Goal: Task Accomplishment & Management: Manage account settings

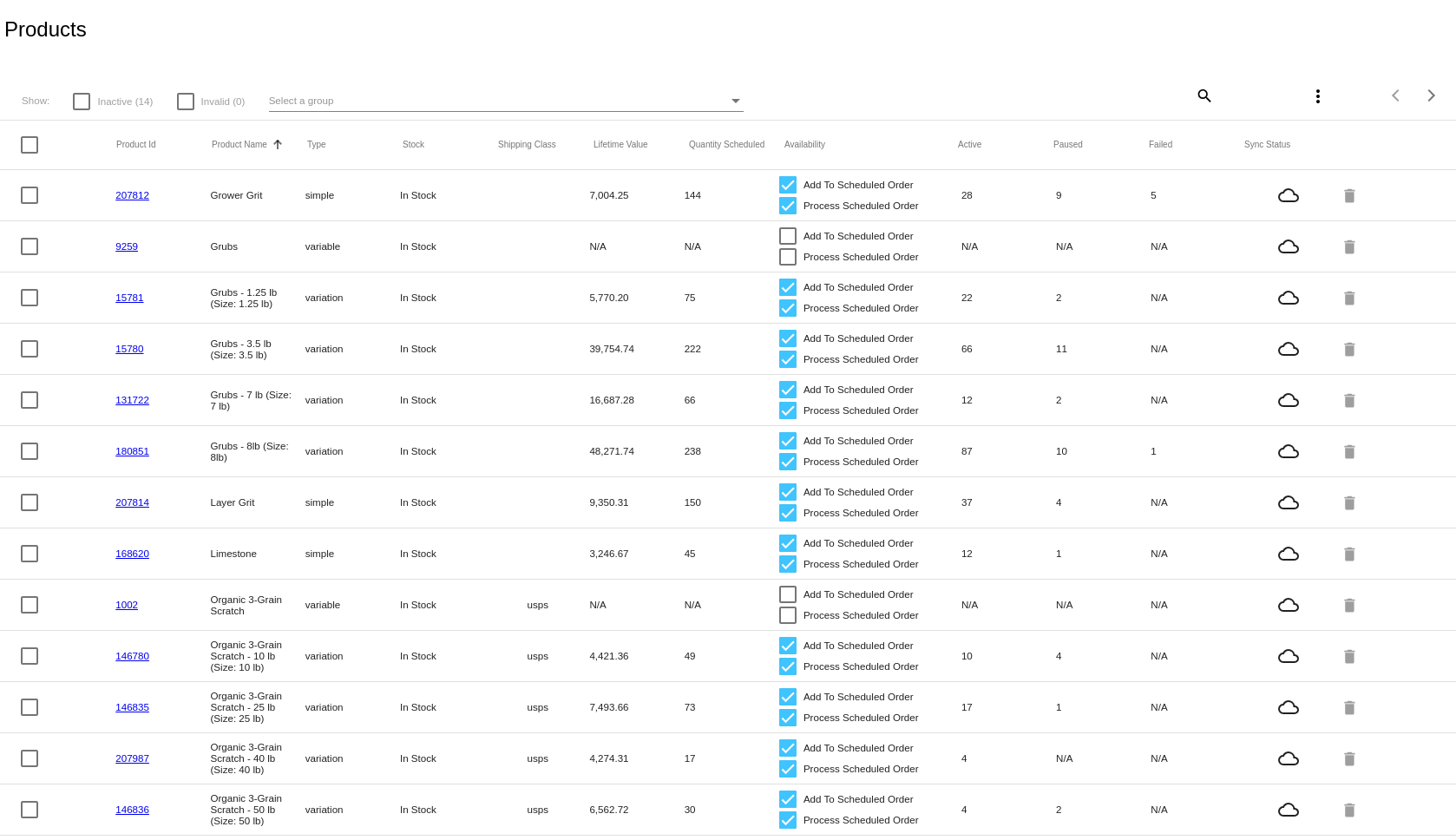
click at [438, 107] on div "Select a group" at bounding box center [499, 100] width 460 height 21
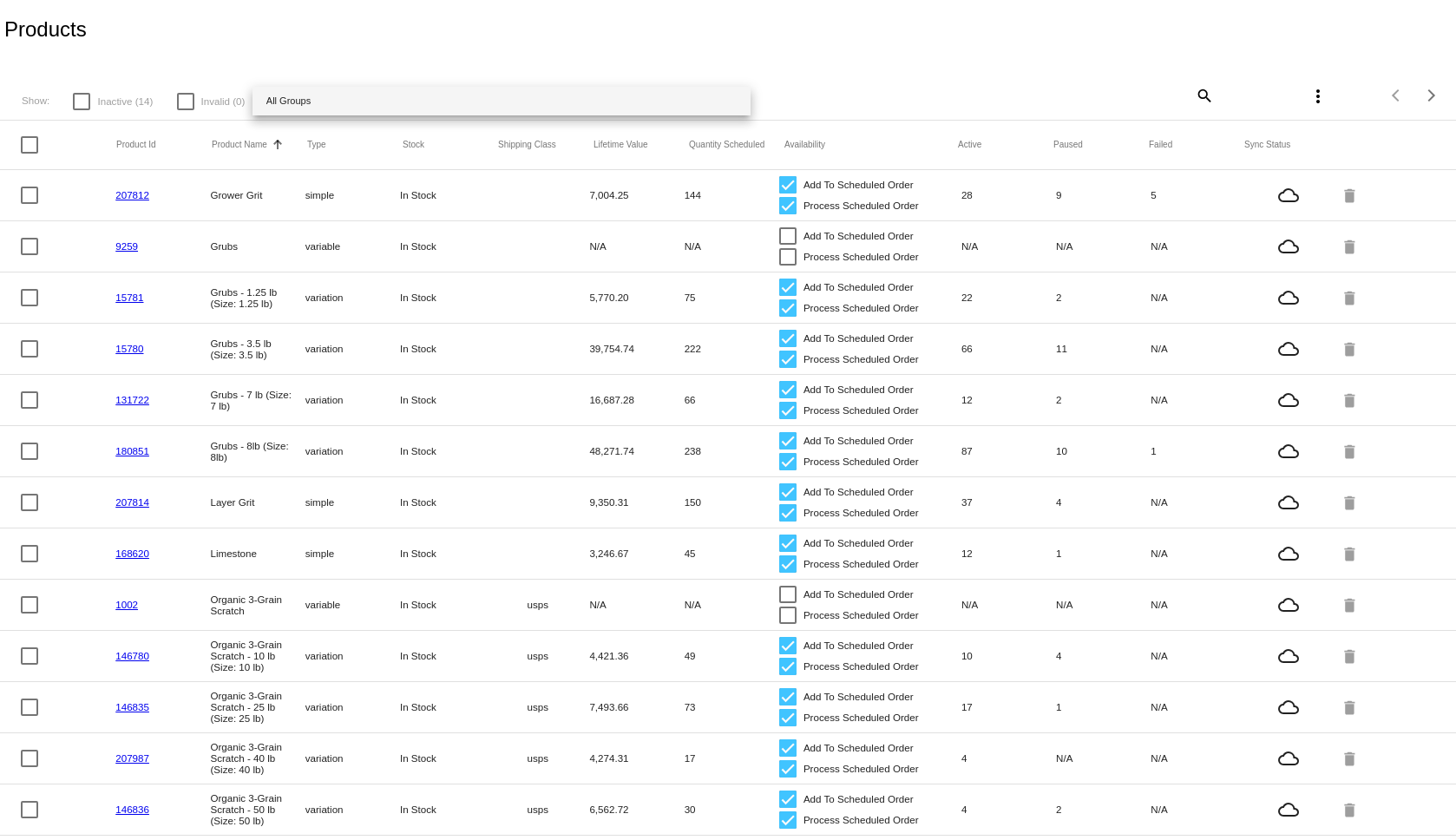
drag, startPoint x: 1449, startPoint y: 460, endPoint x: 1444, endPoint y: 649, distance: 189.1
click at [1444, 649] on div at bounding box center [728, 420] width 1456 height 840
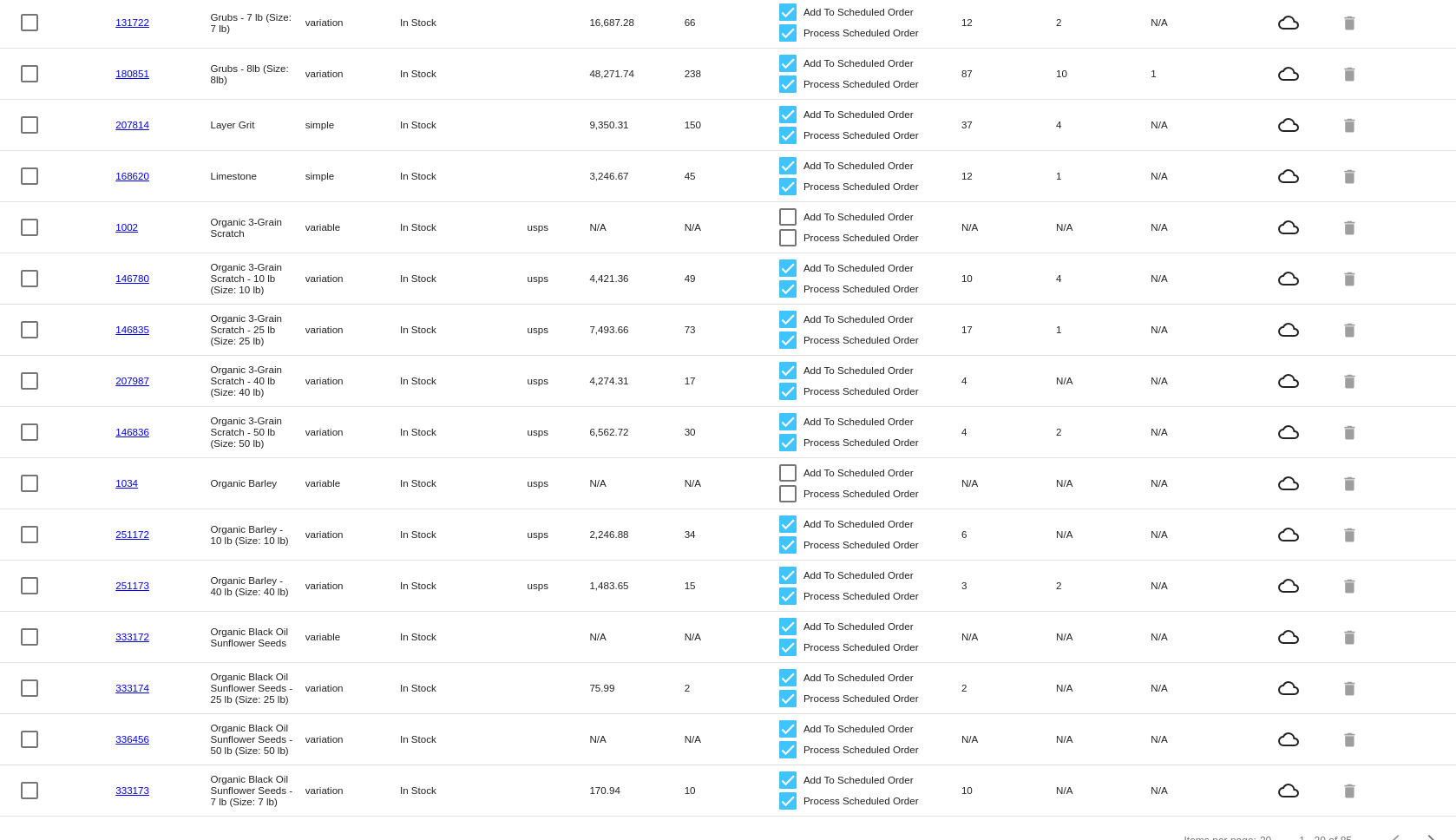
scroll to position [416, 0]
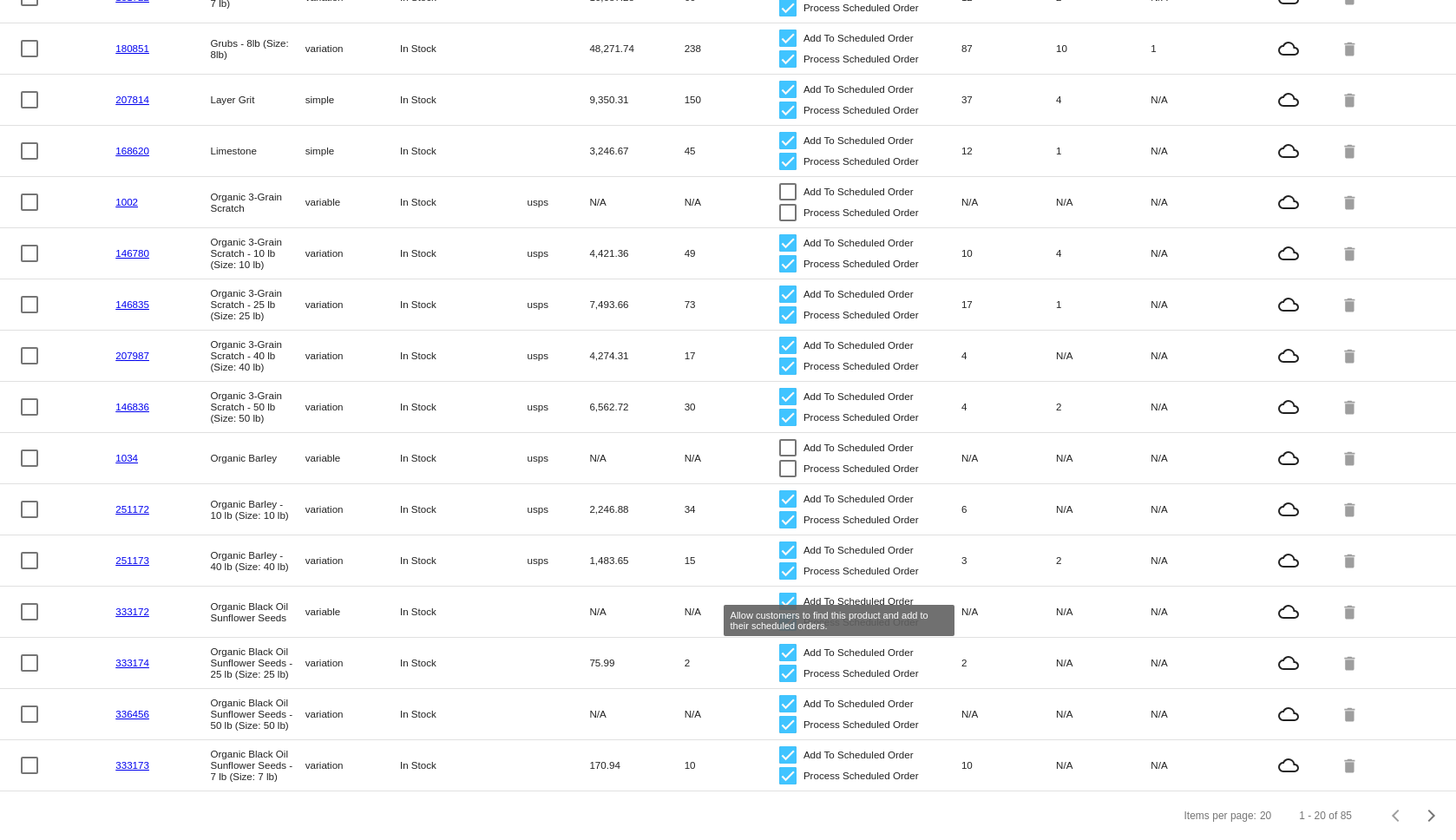
click at [780, 593] on div at bounding box center [787, 602] width 17 height 17
click at [787, 610] on input "Add To Scheduled Order" at bounding box center [787, 610] width 1 height 1
checkbox input "false"
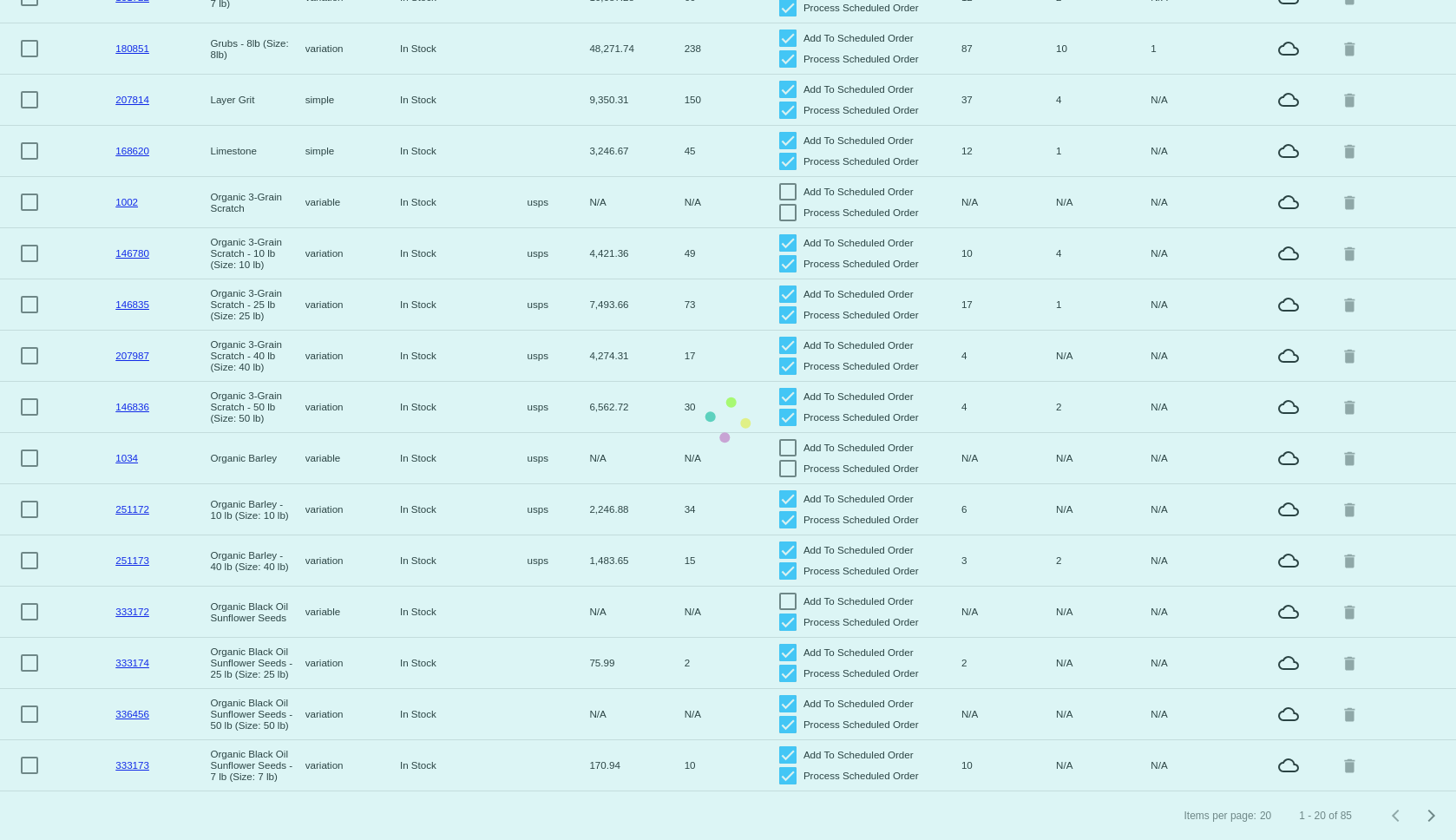
click at [778, 611] on mat-table "Product Id Product Name Sorted by ProductName ascending Type Stock Shipping Cla…" at bounding box center [728, 254] width 1456 height 1074
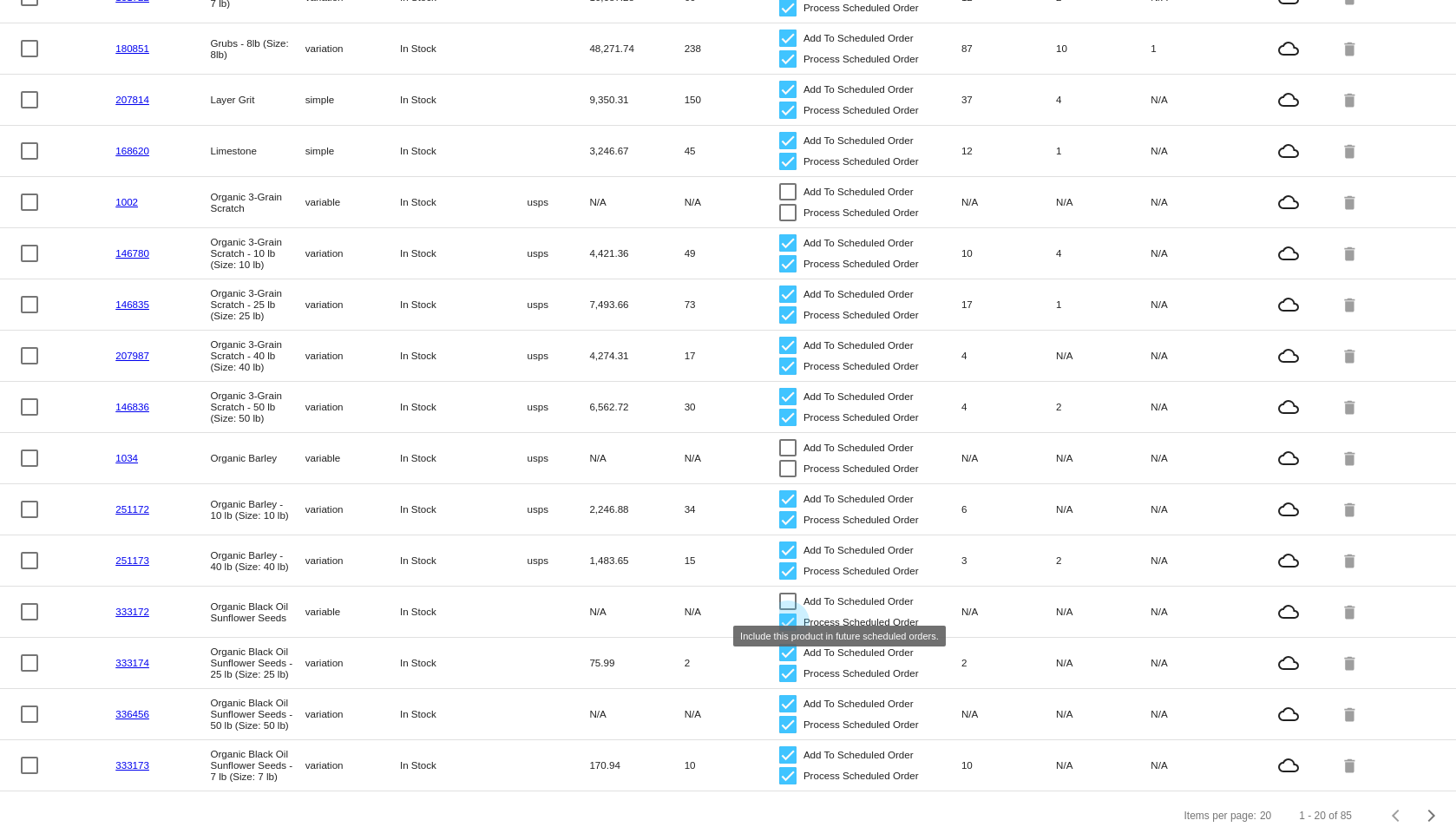
click at [779, 614] on div at bounding box center [787, 622] width 17 height 17
click at [787, 631] on input "Process Scheduled Order" at bounding box center [787, 631] width 1 height 1
checkbox input "false"
click at [452, 718] on mat-row "336456 Organic Black Oil Sunflower Seeds - 50 lb (Size: 50 lb) variation In Sto…" at bounding box center [728, 715] width 1456 height 52
click at [132, 708] on link "336456" at bounding box center [132, 714] width 34 height 11
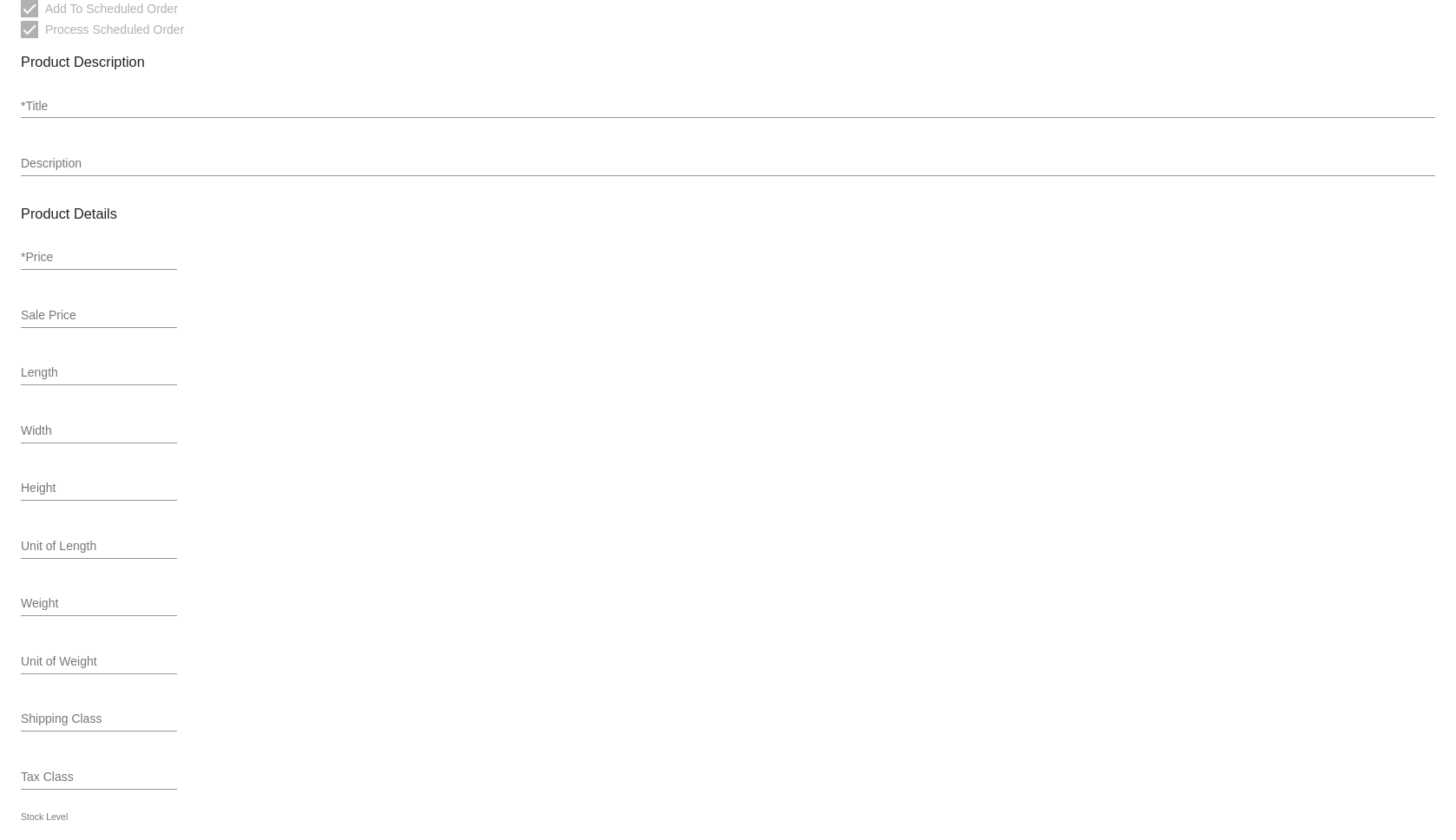
type input "variation"
type input "539767"
type input "336456"
type input "8900-25_X2"
type input "Organic Black Oil Sunflower Seeds - 50 lb (Size: 50 lb)"
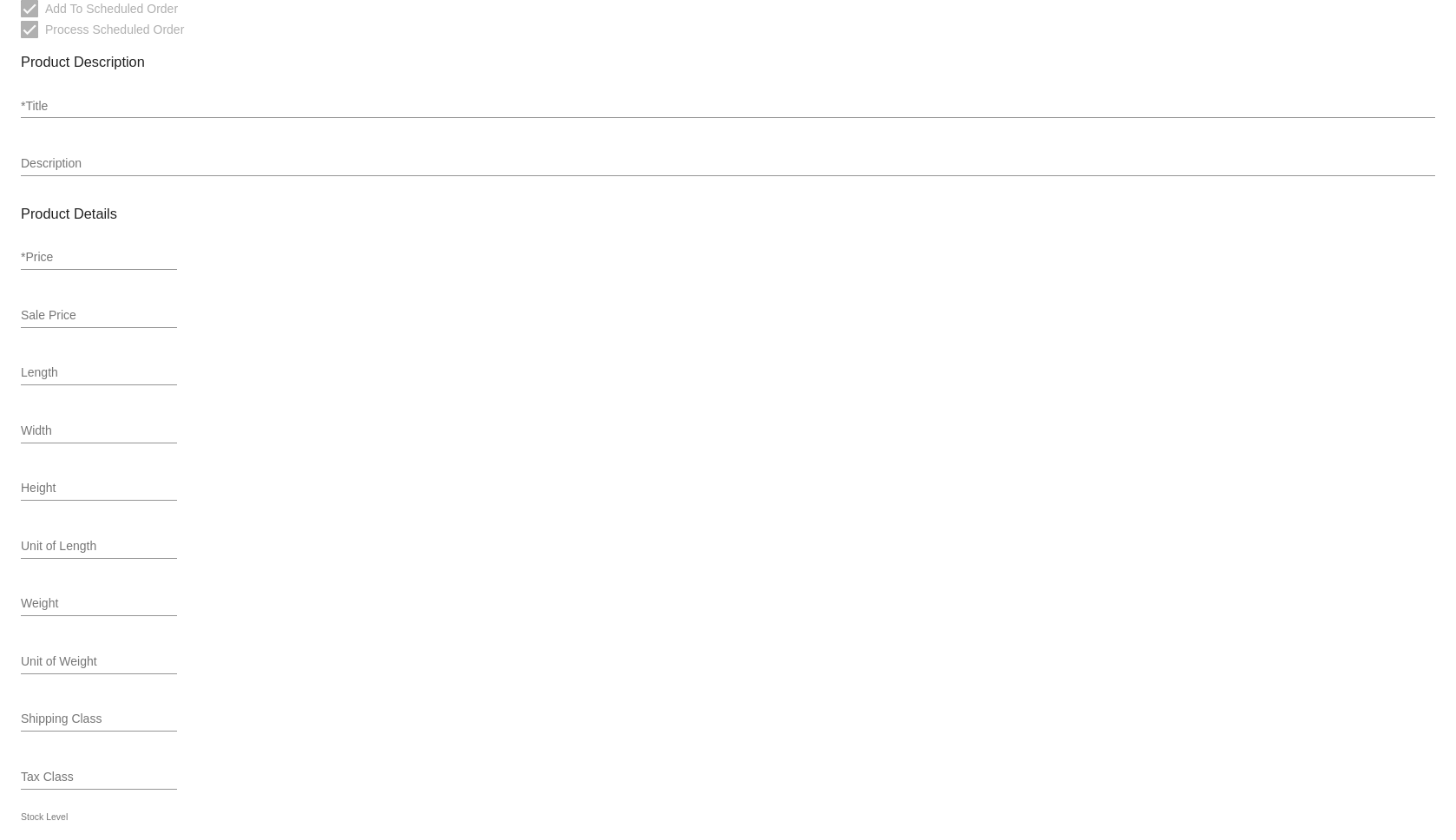
type input "158.99"
type input "151.04"
type input "In Stock"
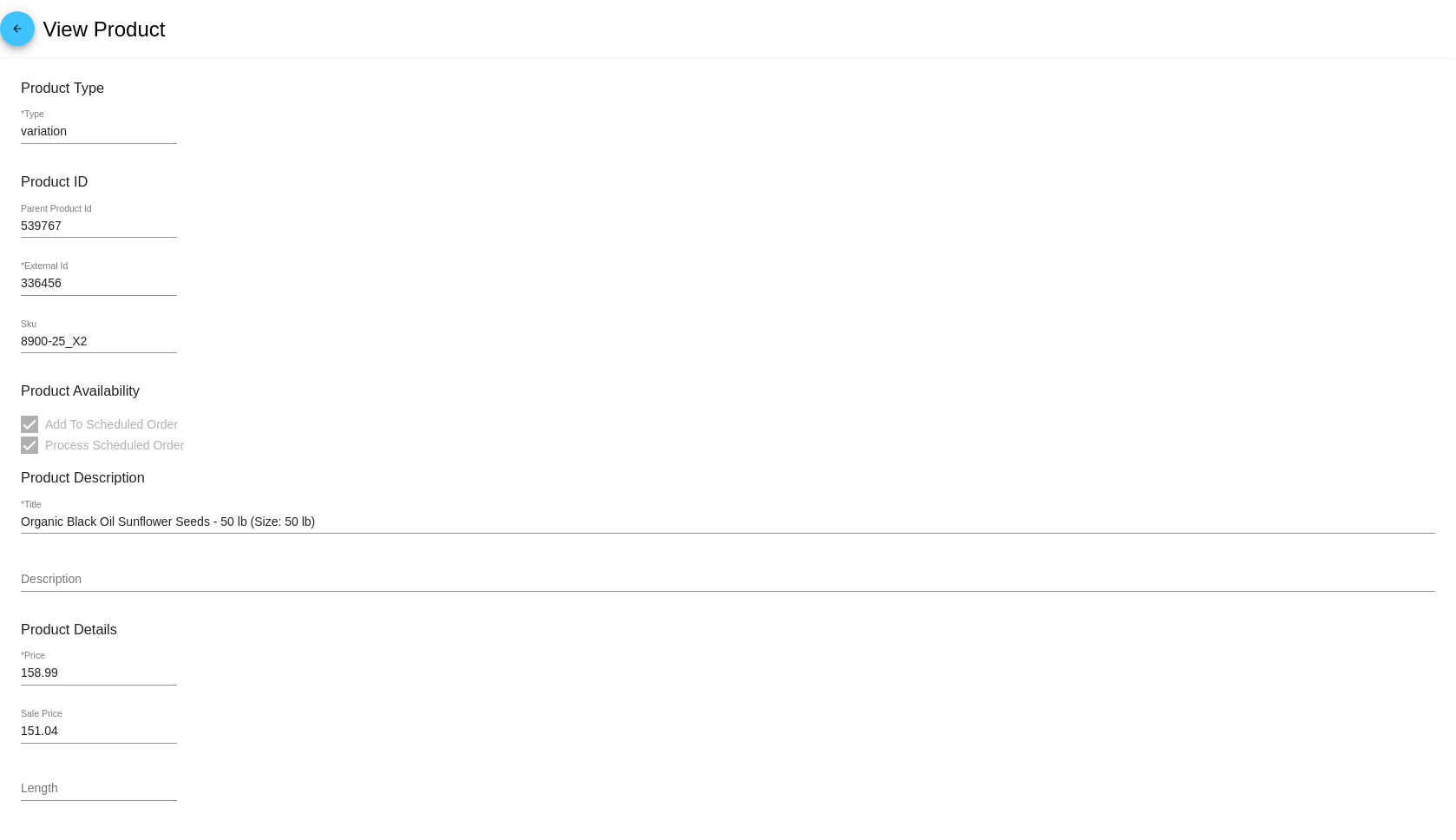
scroll to position [523, 0]
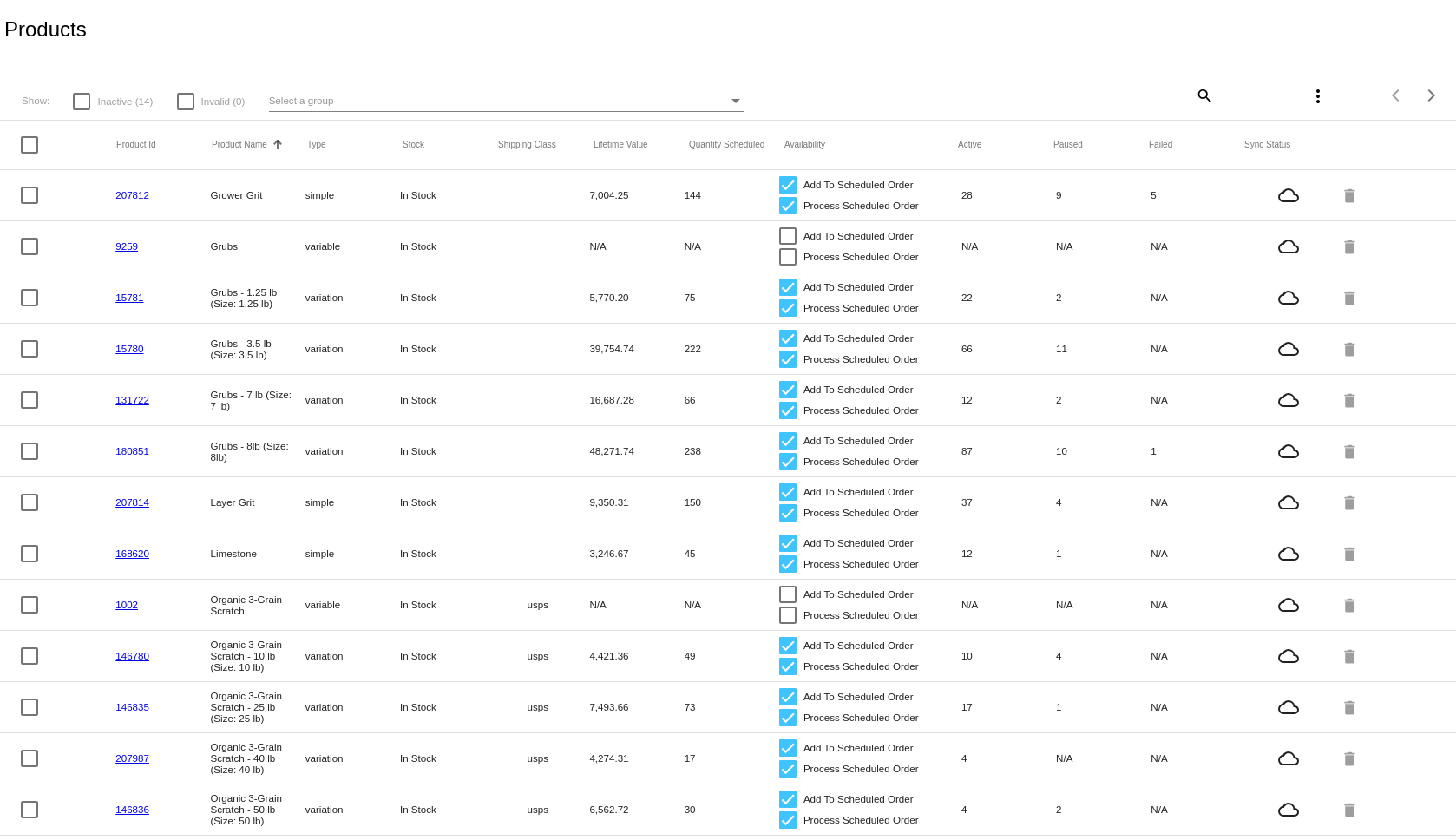
scroll to position [416, 0]
click at [1424, 96] on div "Next page" at bounding box center [1429, 95] width 12 height 12
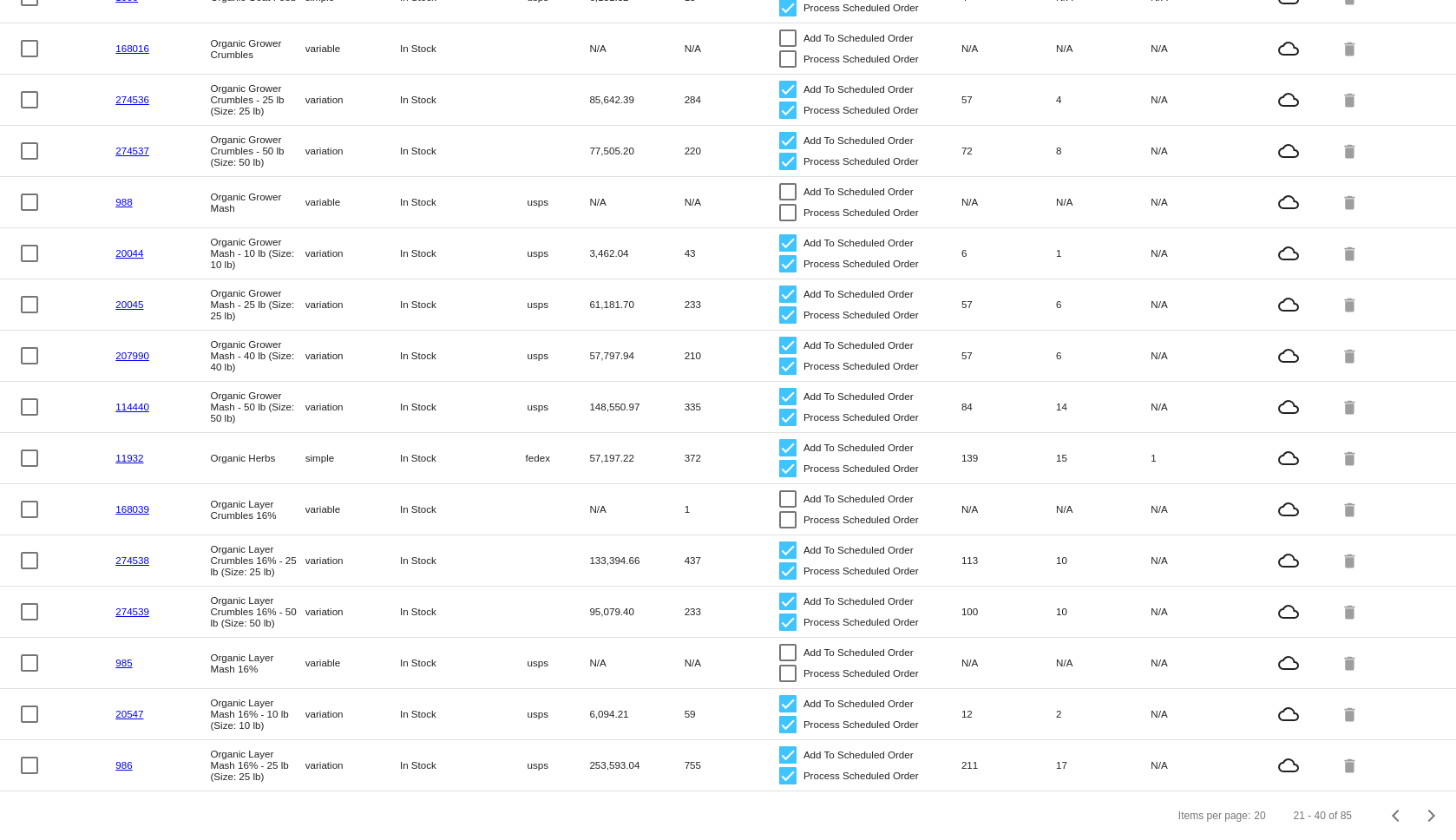
scroll to position [416, 0]
click at [1424, 811] on div "Next page" at bounding box center [1429, 815] width 12 height 12
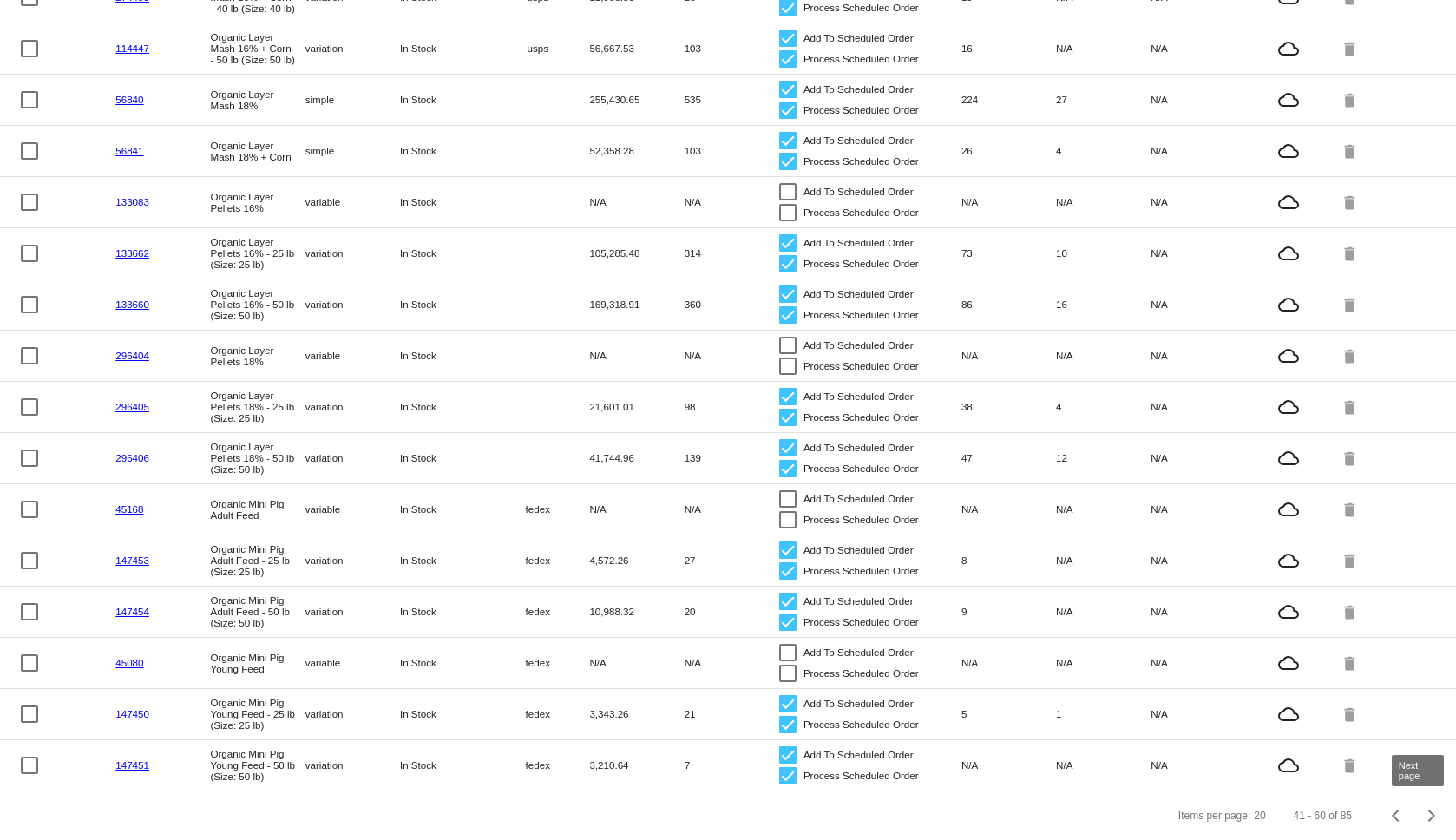
click at [1425, 819] on span "Next page" at bounding box center [1432, 815] width 35 height 8
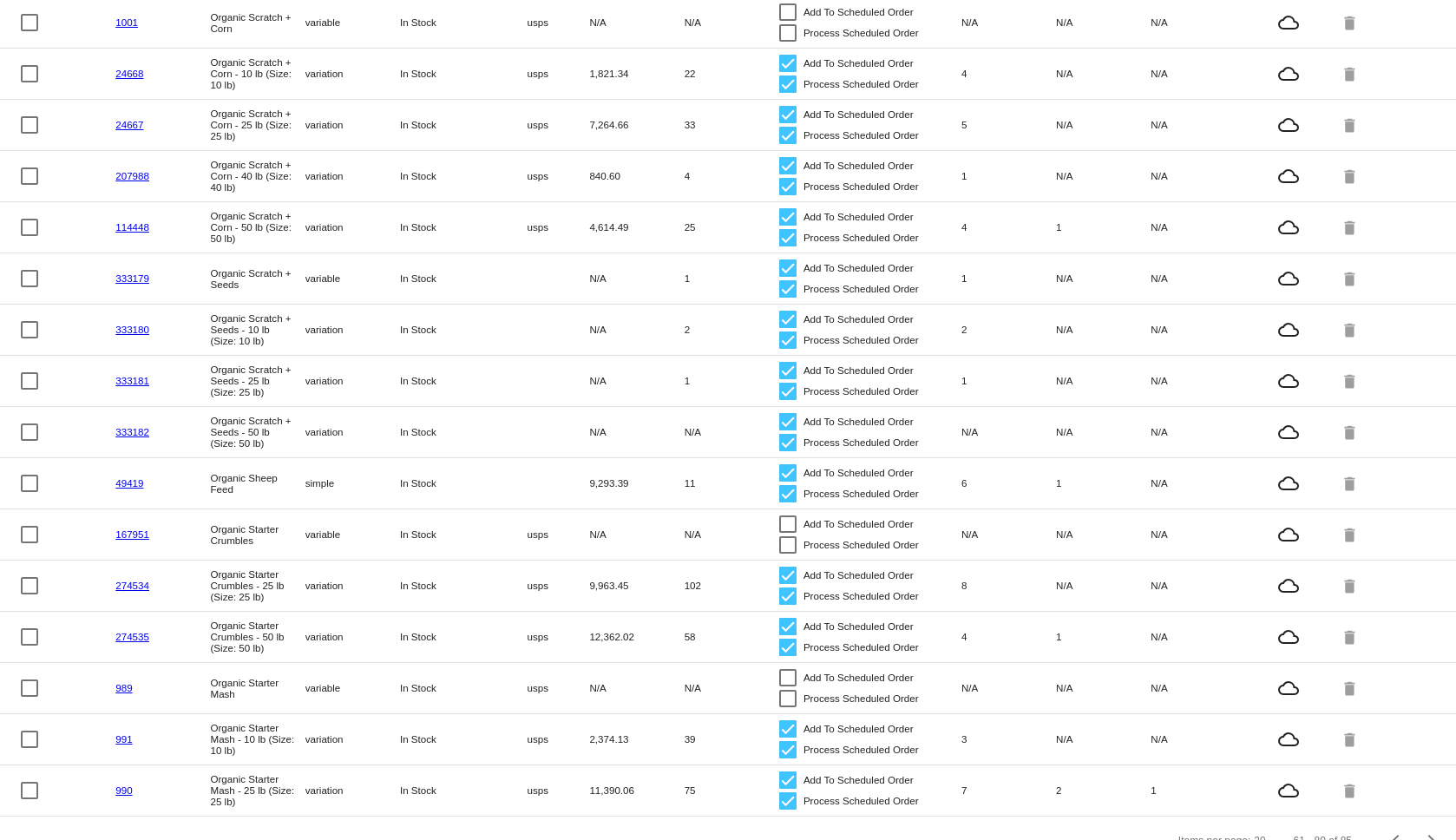
scroll to position [375, 0]
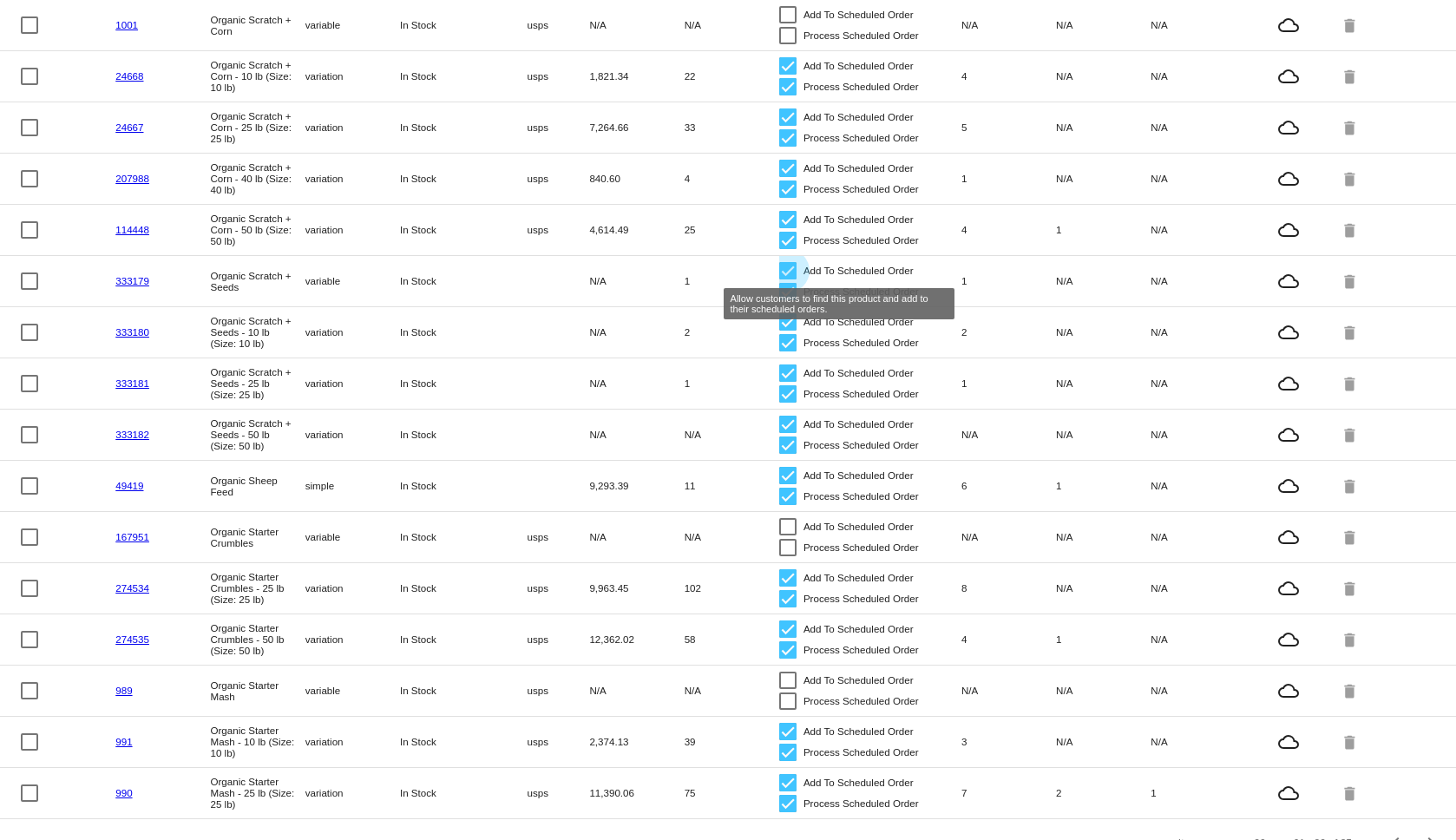
click at [779, 267] on div at bounding box center [787, 270] width 17 height 17
click at [787, 280] on input "Add To Scheduled Order" at bounding box center [787, 280] width 1 height 1
checkbox input "false"
click at [782, 295] on div at bounding box center [787, 292] width 17 height 17
click at [787, 301] on input "Process Scheduled Order" at bounding box center [787, 301] width 1 height 1
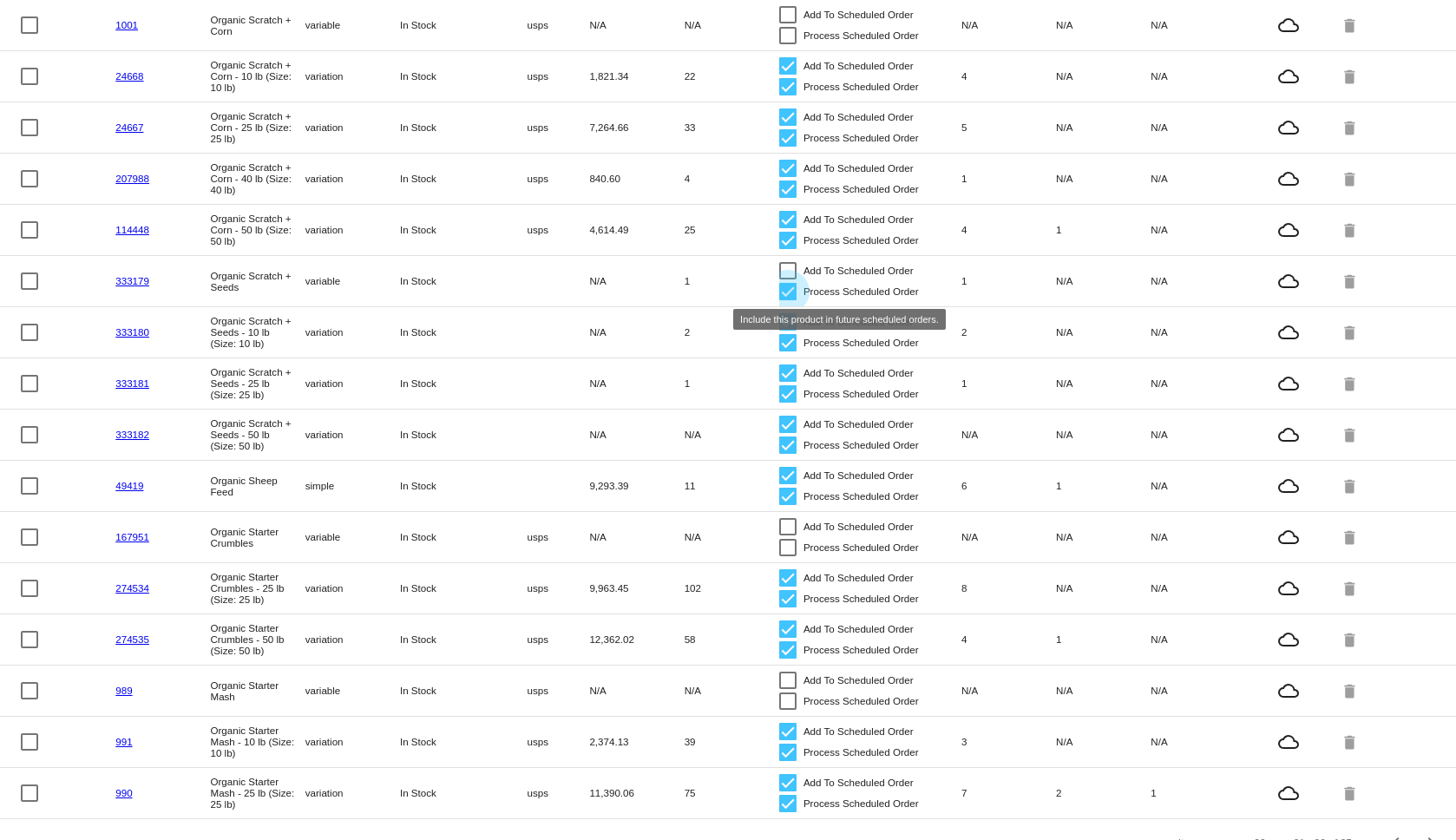
checkbox input "false"
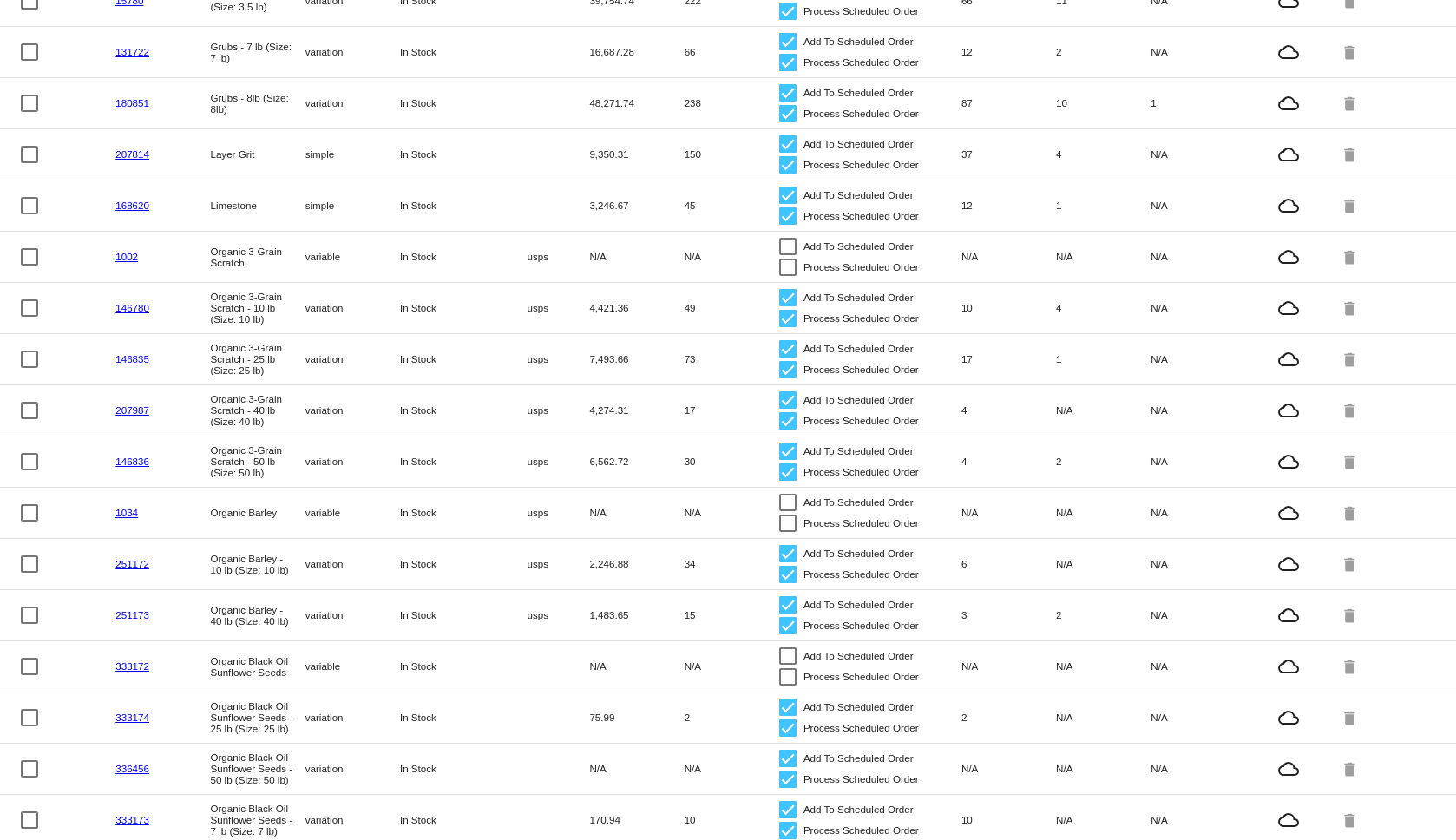
scroll to position [416, 0]
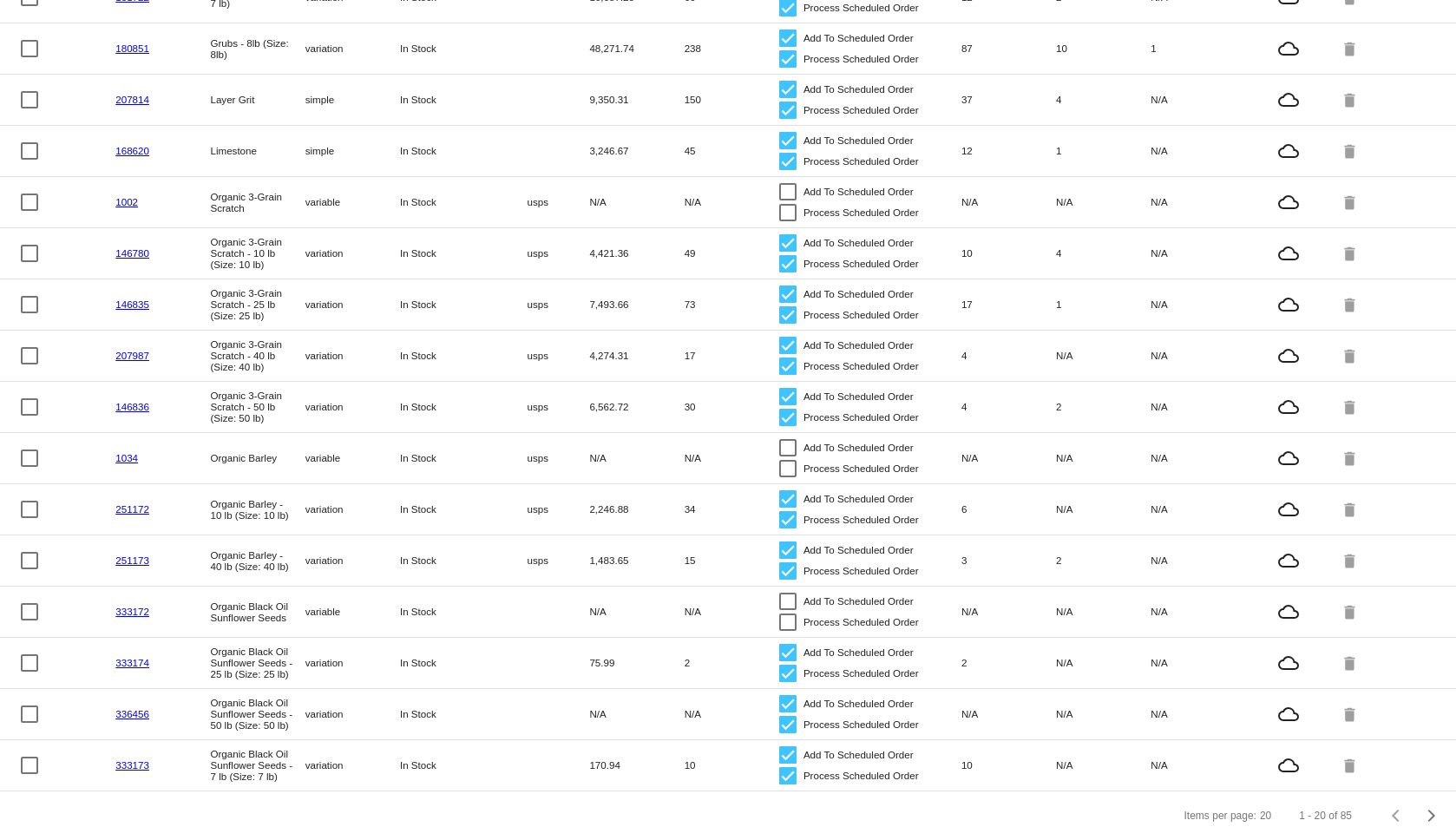
click at [652, 806] on div "Items per page: 20 1 - 20 of 85" at bounding box center [728, 816] width 1456 height 49
click at [128, 657] on link "333174" at bounding box center [132, 662] width 34 height 11
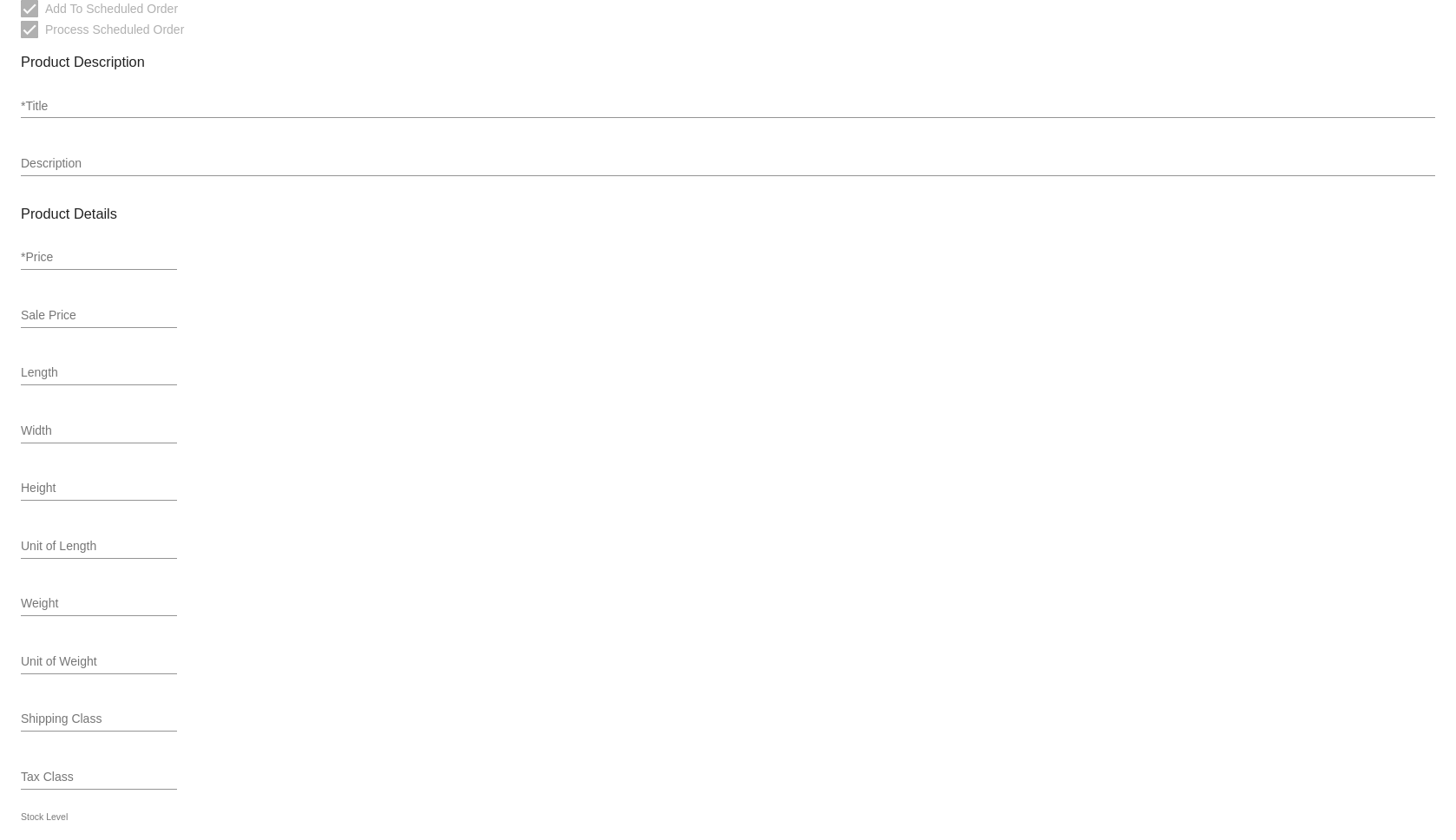
type input "variation"
type input "539767"
type input "333174"
type input "8900-25"
type input "Organic Black Oil Sunflower Seeds - 25 lb (Size: 25 lb)"
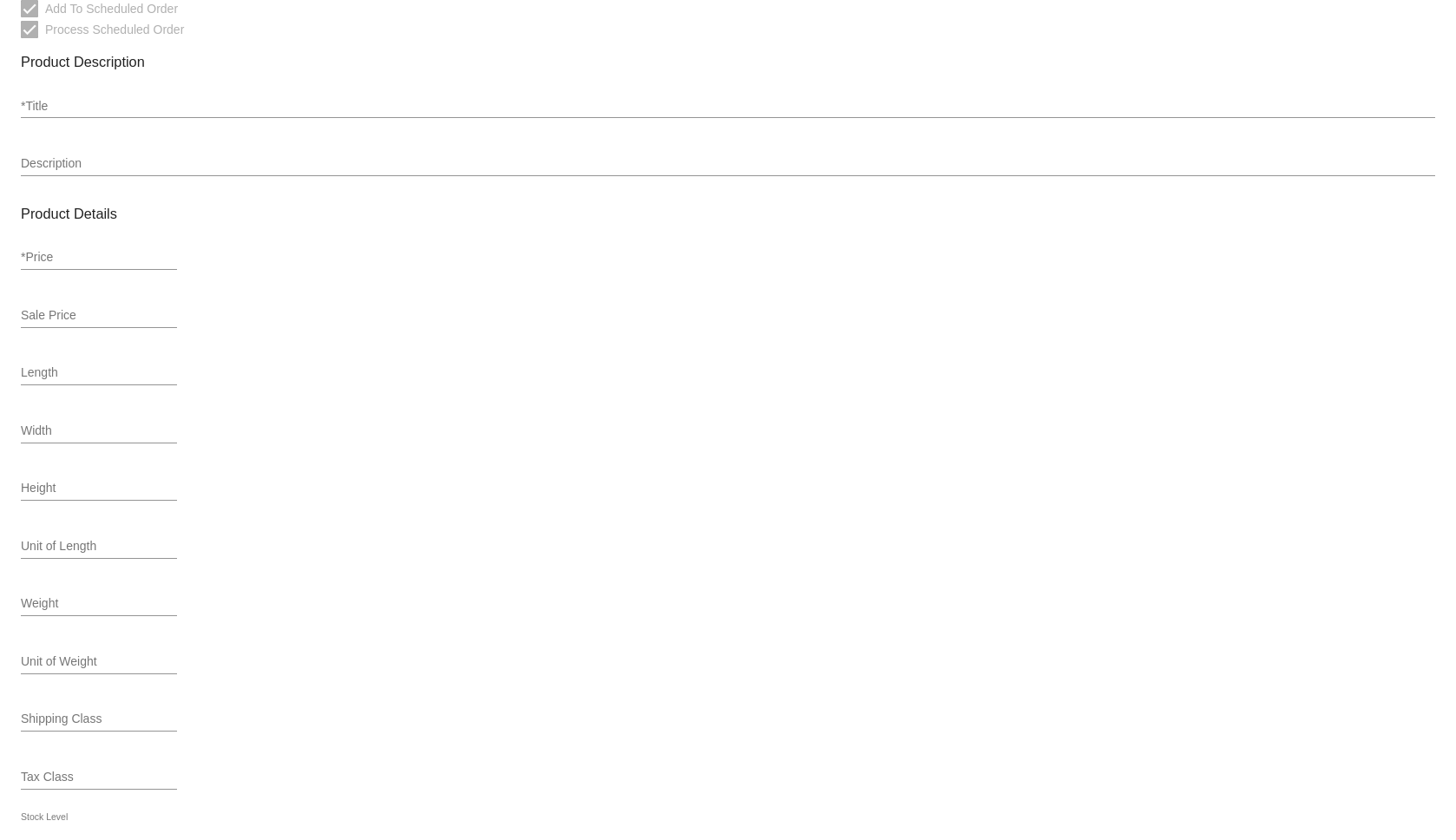
type input "79.99"
type input "75.99"
type input "In Stock"
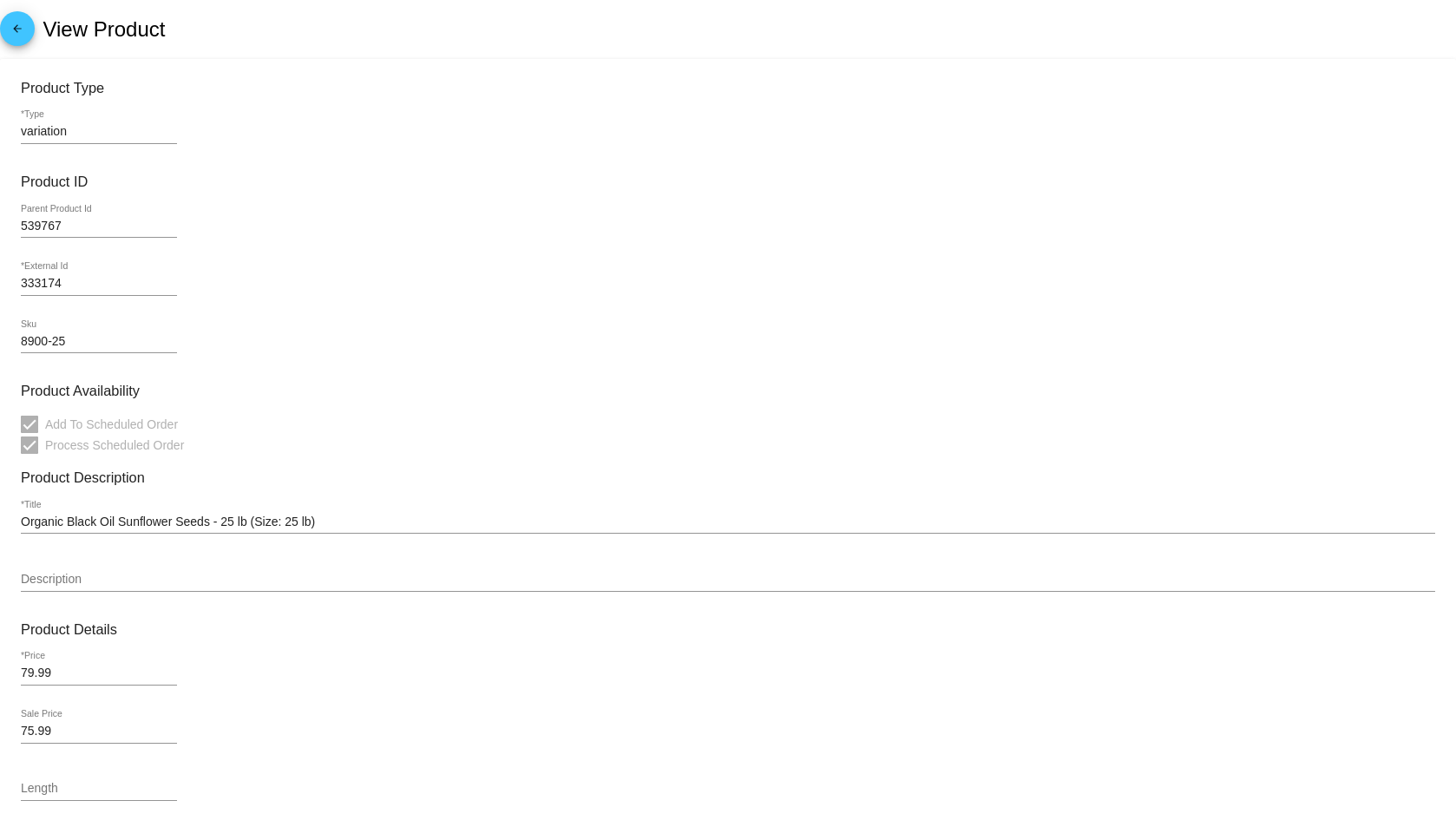
click at [33, 36] on div "arrow_back View Product" at bounding box center [728, 29] width 1456 height 59
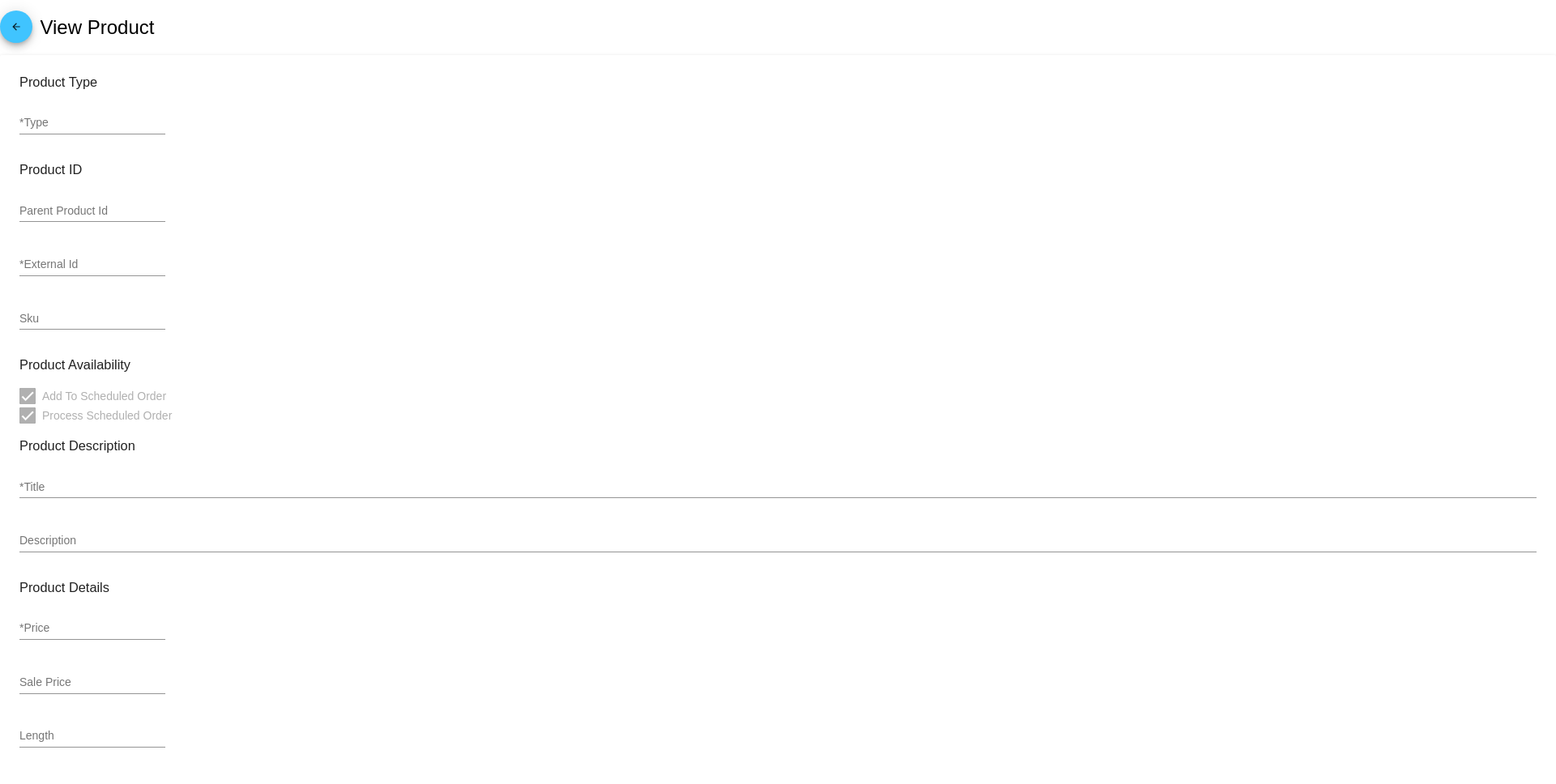
click at [19, 36] on mat-icon "arrow_back" at bounding box center [16, 31] width 20 height 20
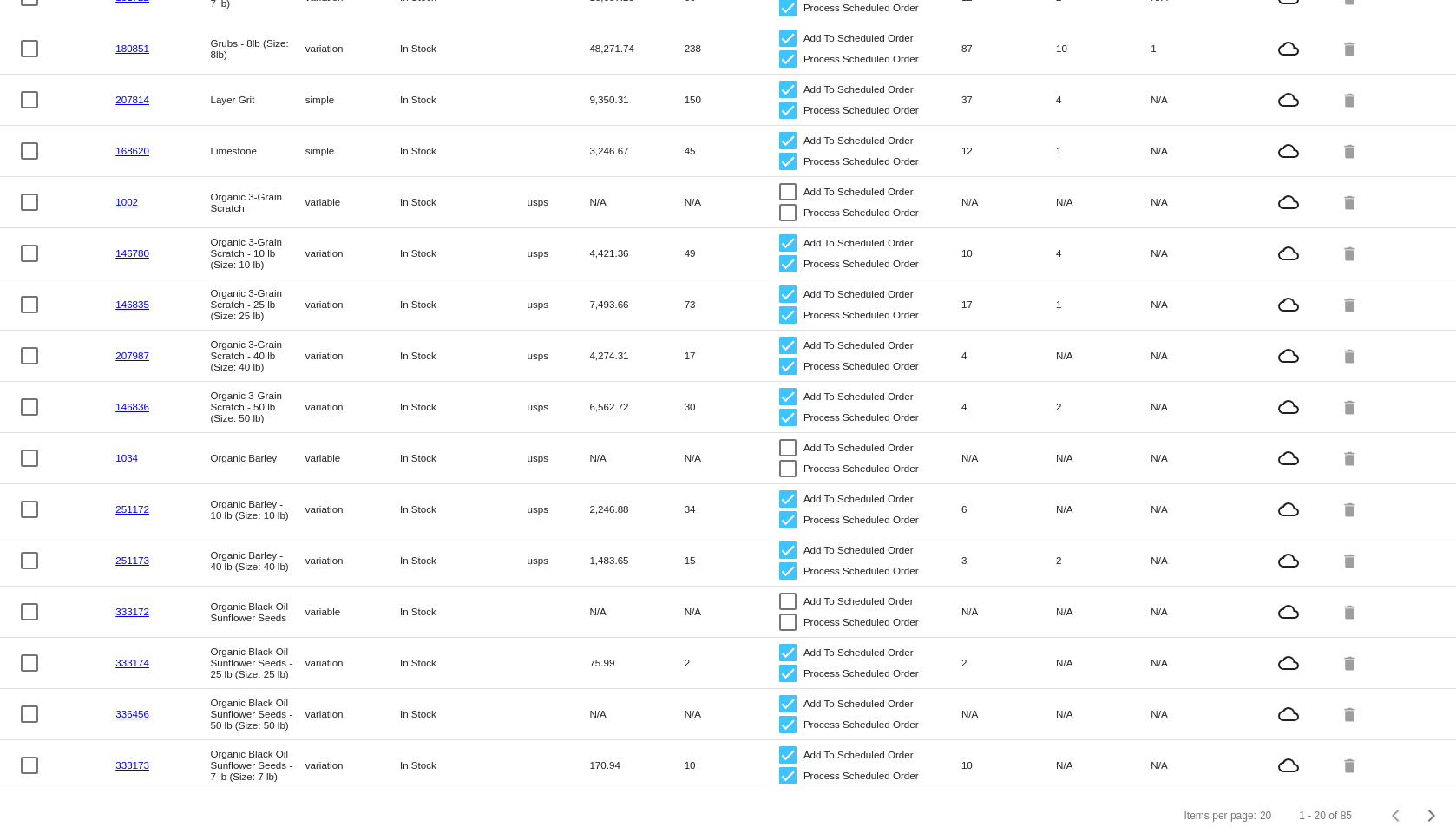
scroll to position [416, 0]
click at [478, 704] on mat-cell "In Stock" at bounding box center [447, 714] width 95 height 20
click at [123, 708] on link "336456" at bounding box center [132, 714] width 34 height 11
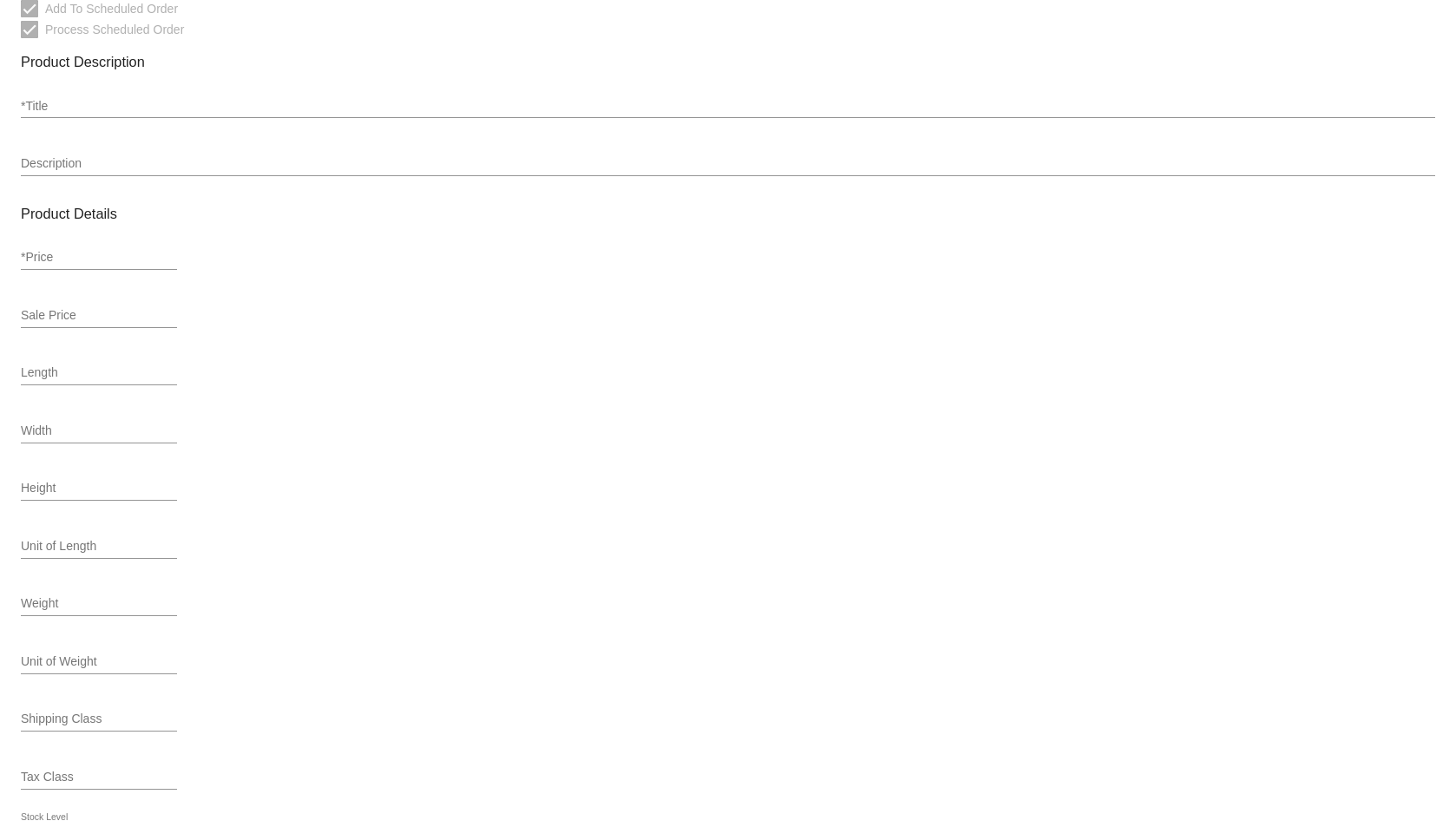
type input "variation"
type input "539767"
type input "336456"
type input "8900-25_X2"
type input "Organic Black Oil Sunflower Seeds - 50 lb (Size: 50 lb)"
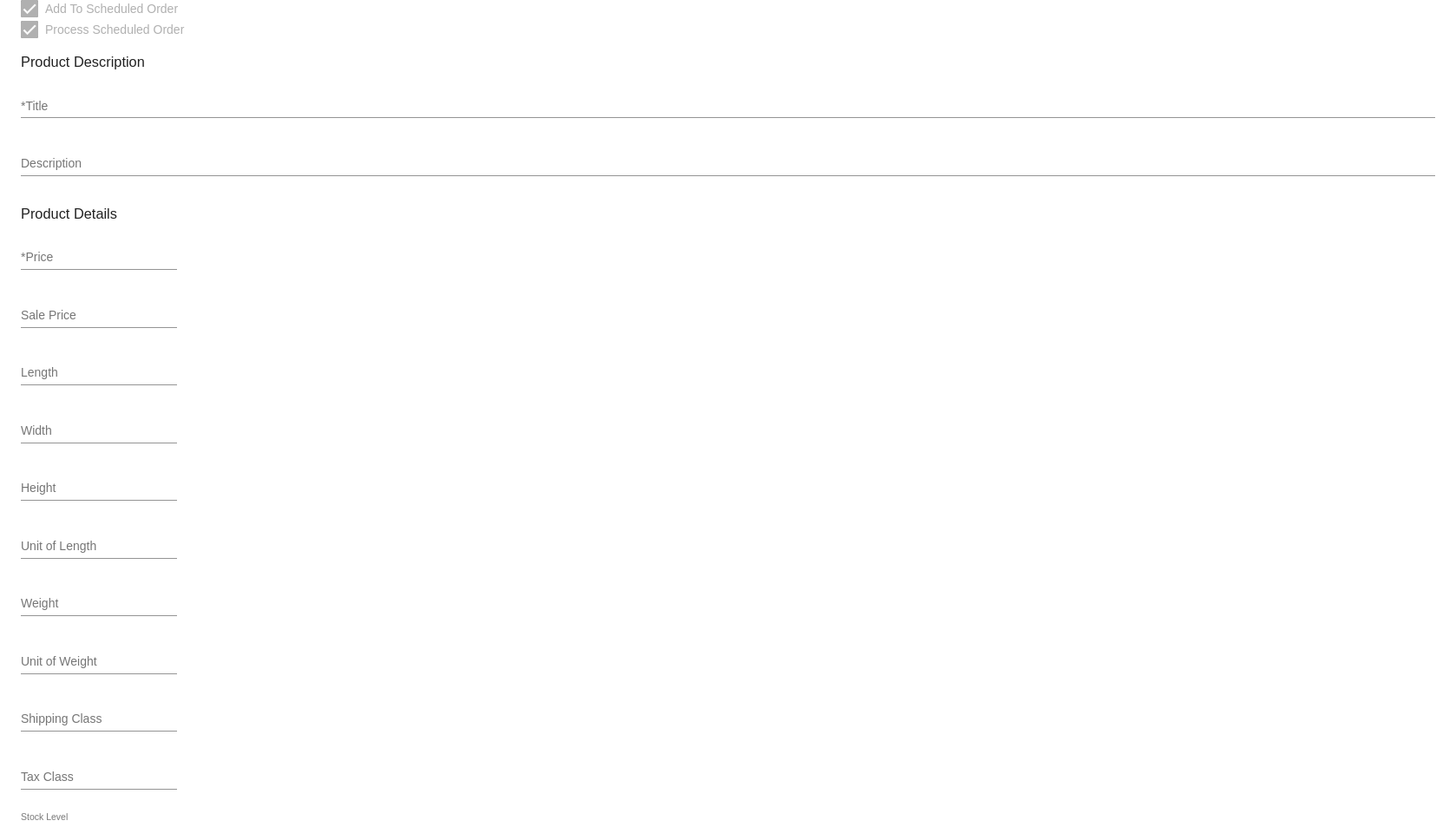
type input "158.99"
type input "151.04"
type input "In Stock"
